Goal: Information Seeking & Learning: Learn about a topic

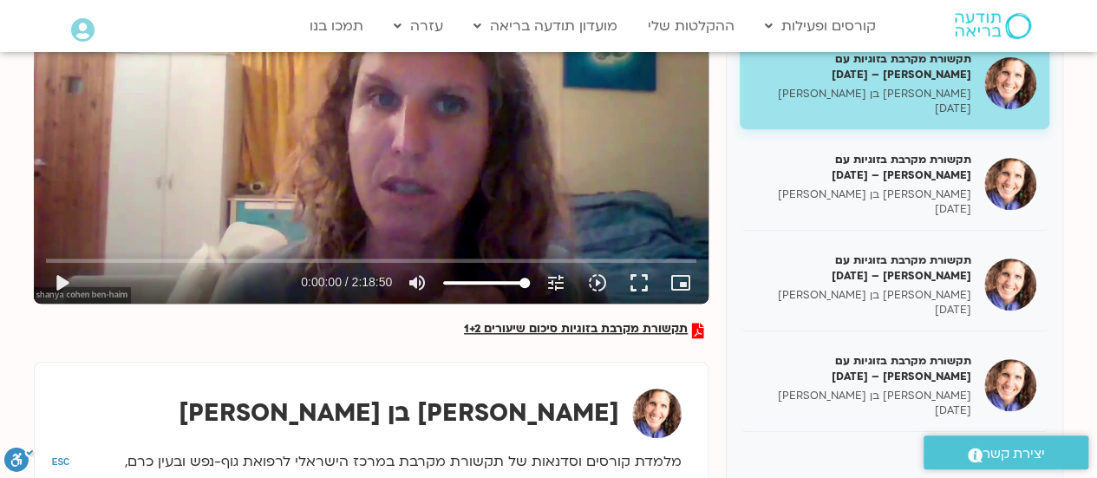
scroll to position [258, 0]
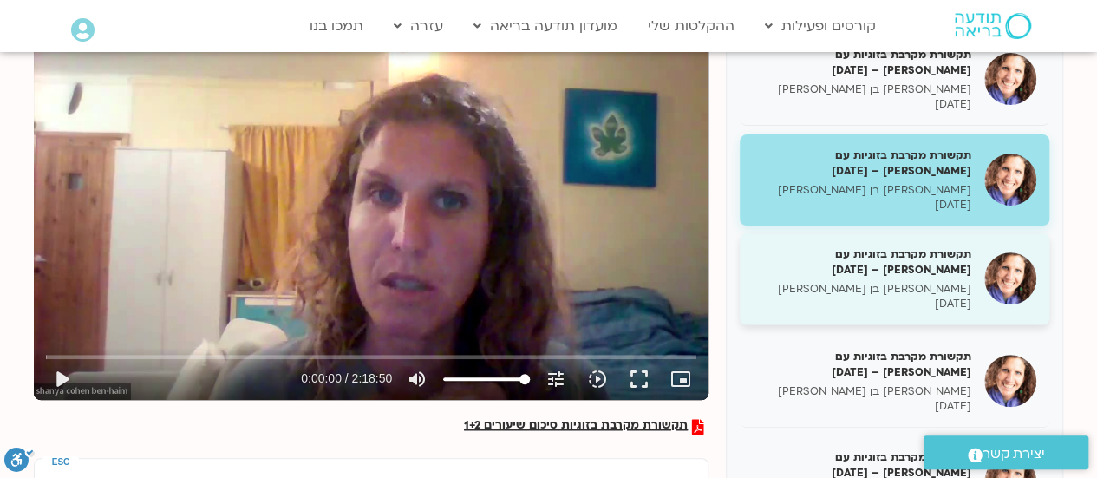
click at [898, 257] on h5 "תקשורת מקרבת בזוגיות עם [PERSON_NAME] – [DATE]" at bounding box center [862, 261] width 219 height 31
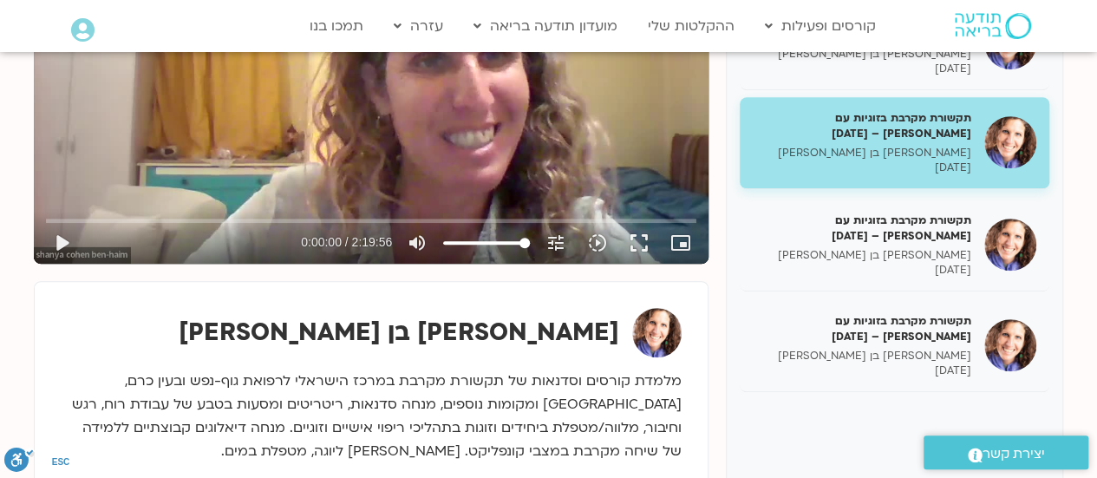
scroll to position [386, 0]
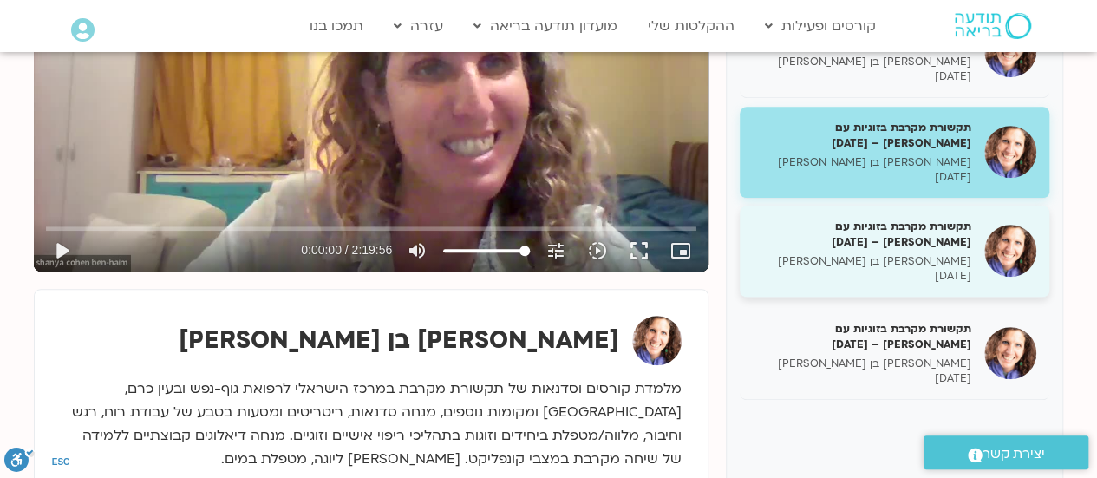
click at [904, 238] on h5 "תקשורת מקרבת בזוגיות עם [PERSON_NAME] – [DATE]" at bounding box center [862, 234] width 219 height 31
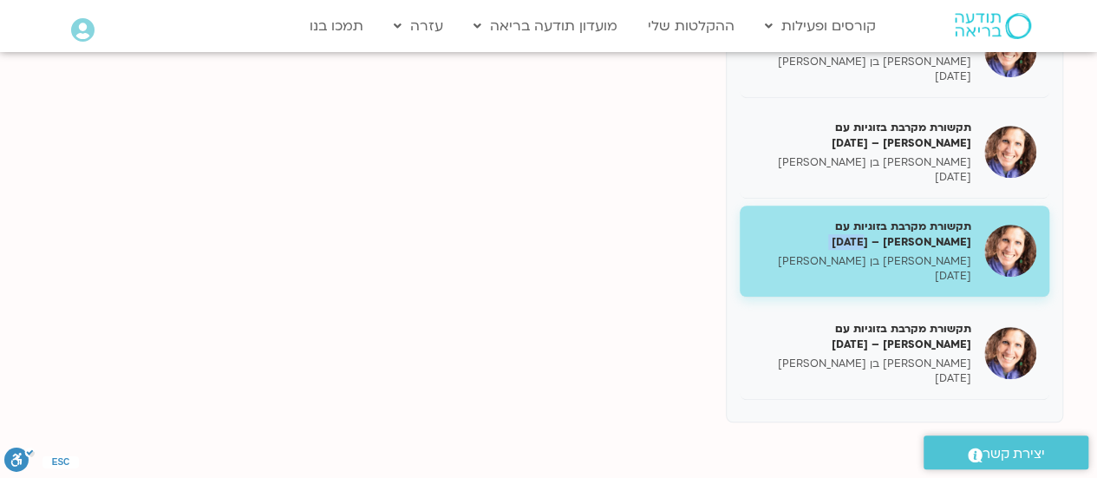
click at [904, 238] on h5 "תקשורת מקרבת בזוגיות עם [PERSON_NAME] – [DATE]" at bounding box center [862, 234] width 219 height 31
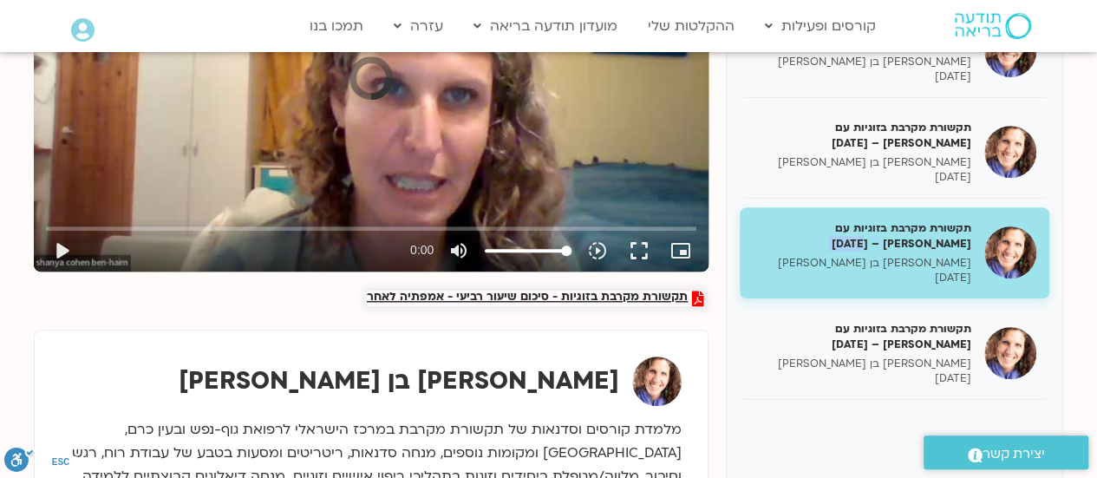
click at [603, 292] on span "תקשורת מקרבת בזוגיות - סיכום שיעור רביעי - אמפתיה לאחר" at bounding box center [527, 298] width 321 height 16
click at [591, 296] on span "תקשורת מקרבת בזוגיות - סיכום שיעור רביעי - אמפתיה לאחר" at bounding box center [527, 298] width 321 height 16
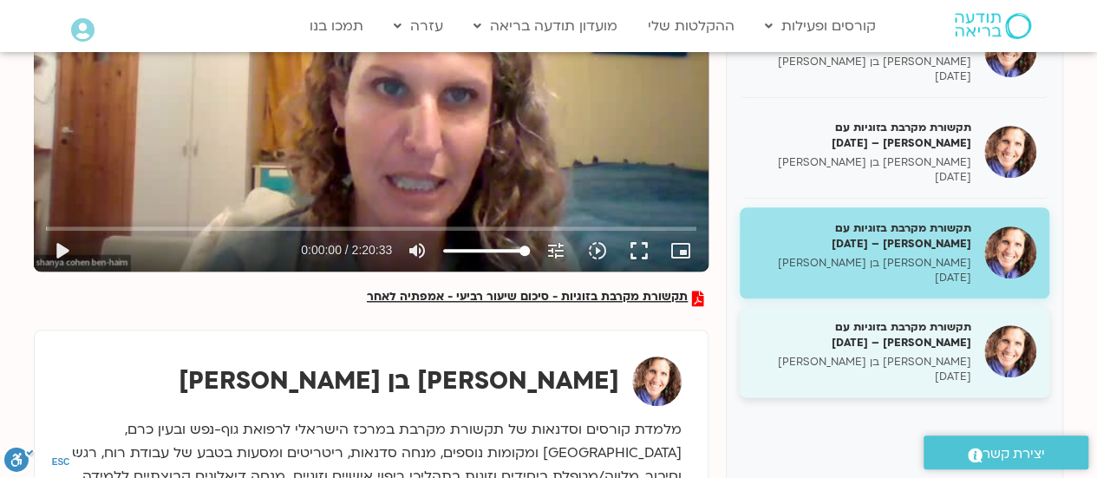
click at [879, 323] on h5 "תקשורת מקרבת בזוגיות עם [PERSON_NAME] – [DATE]" at bounding box center [862, 334] width 219 height 31
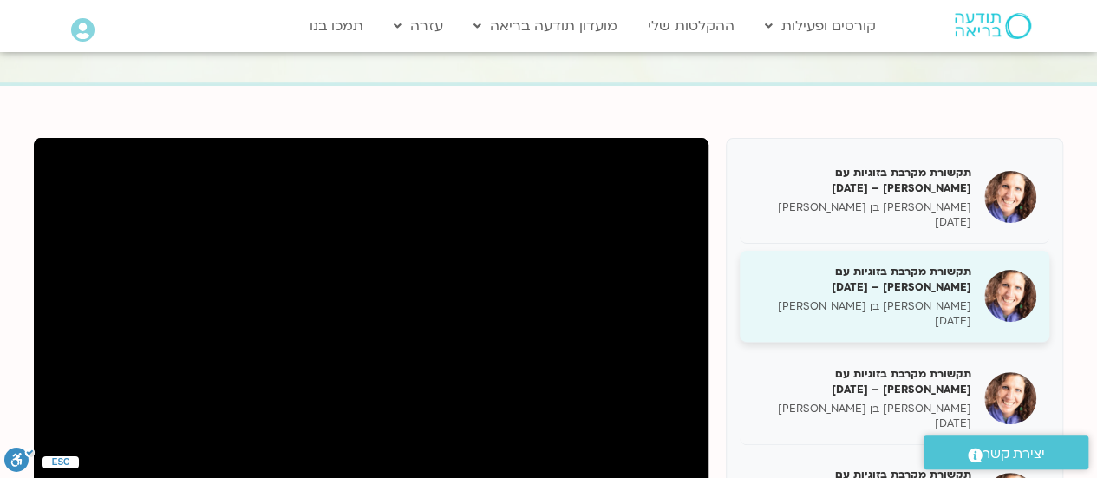
scroll to position [386, 0]
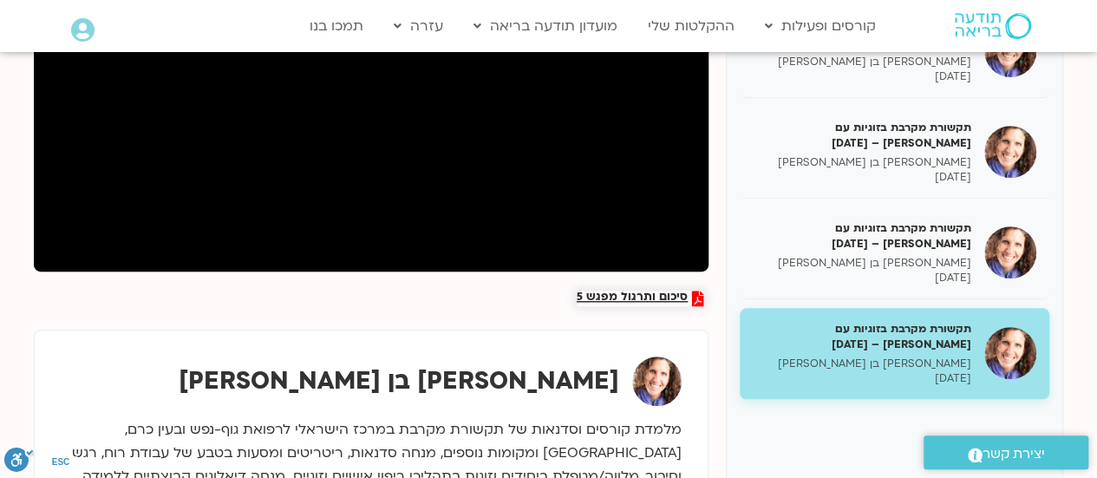
click at [656, 290] on span "סיכום ותרגול מפגש 5" at bounding box center [632, 298] width 111 height 16
